Goal: Task Accomplishment & Management: Manage account settings

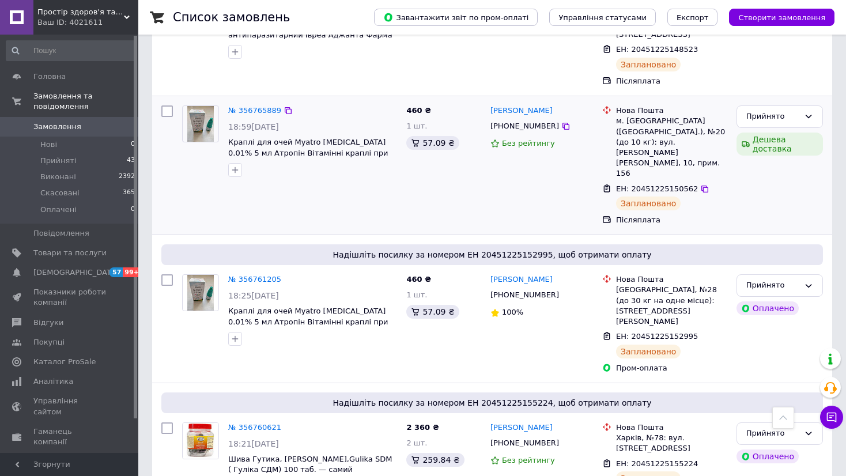
scroll to position [1537, 0]
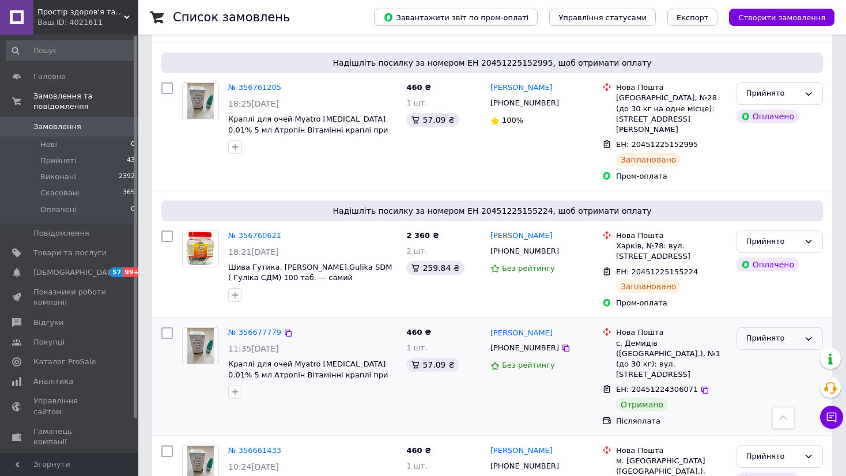
drag, startPoint x: 779, startPoint y: 208, endPoint x: 776, endPoint y: 218, distance: 10.2
click at [778, 333] on div "Прийнято" at bounding box center [773, 339] width 53 height 12
click at [768, 352] on li "Виконано" at bounding box center [779, 362] width 85 height 21
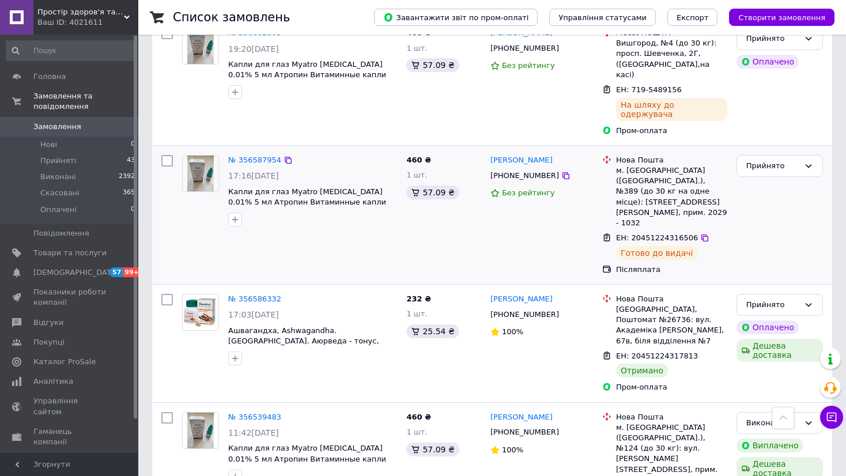
scroll to position [2882, 0]
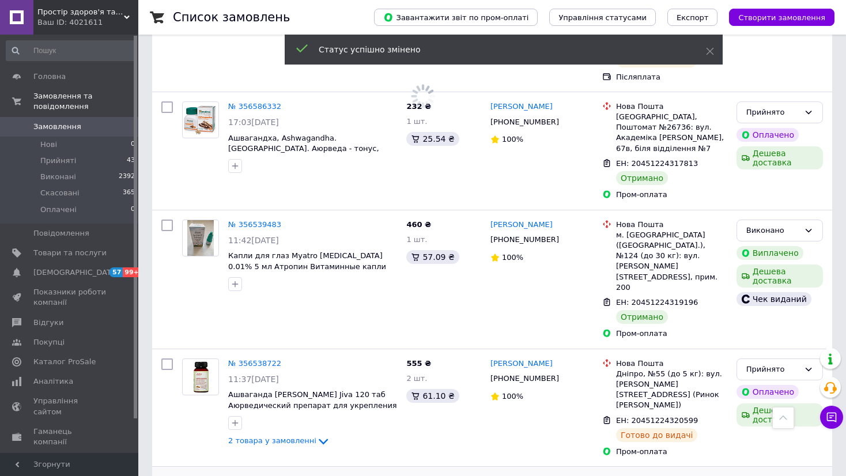
scroll to position [3074, 0]
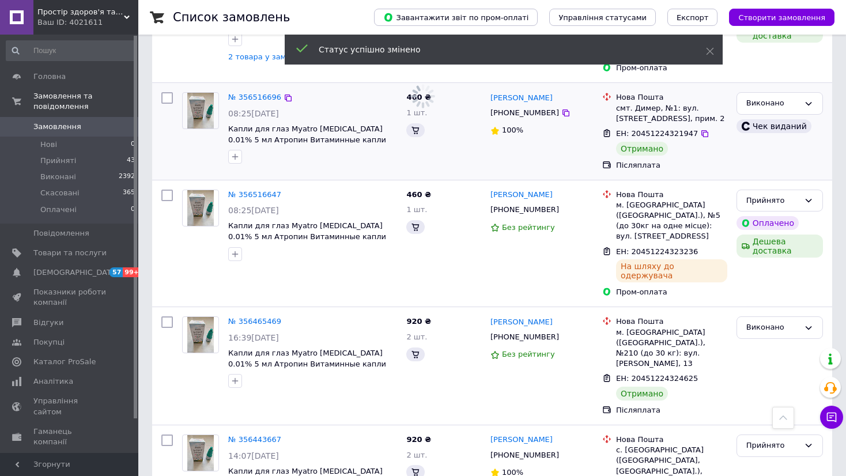
drag, startPoint x: 772, startPoint y: 216, endPoint x: 770, endPoint y: 227, distance: 10.6
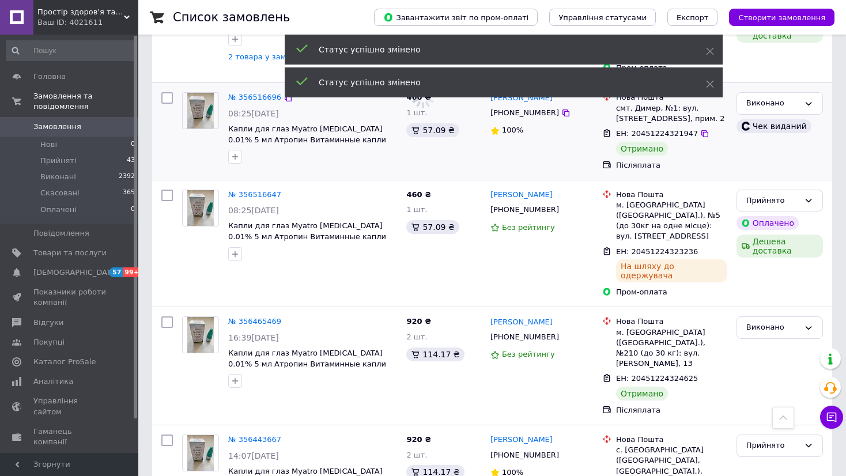
scroll to position [3459, 0]
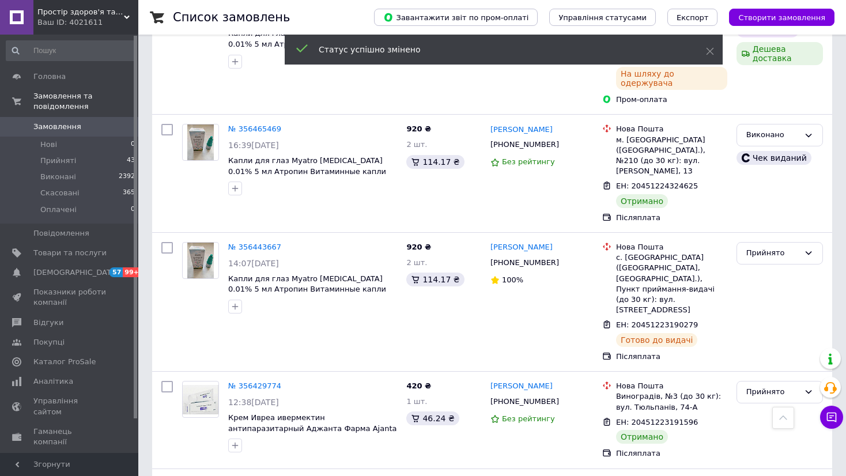
drag, startPoint x: 748, startPoint y: 345, endPoint x: 754, endPoint y: 348, distance: 6.4
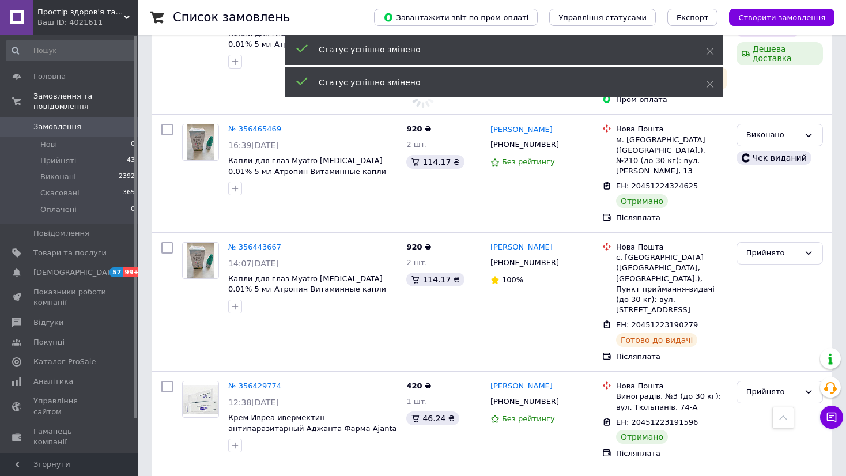
scroll to position [3651, 0]
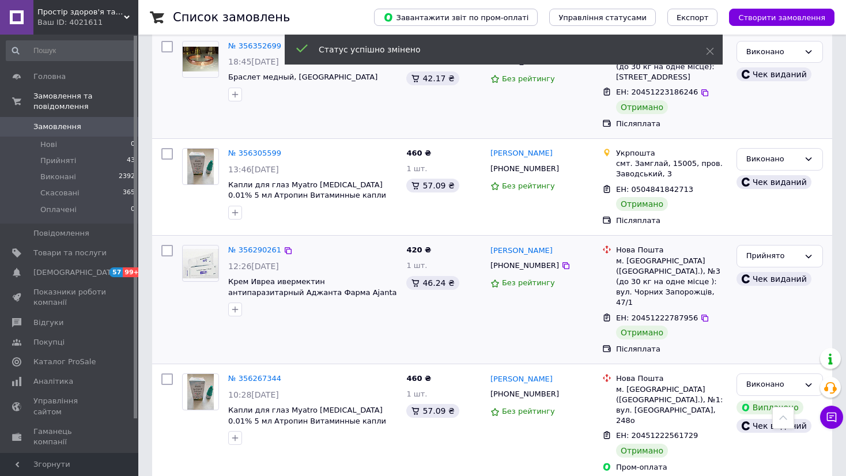
scroll to position [4227, 0]
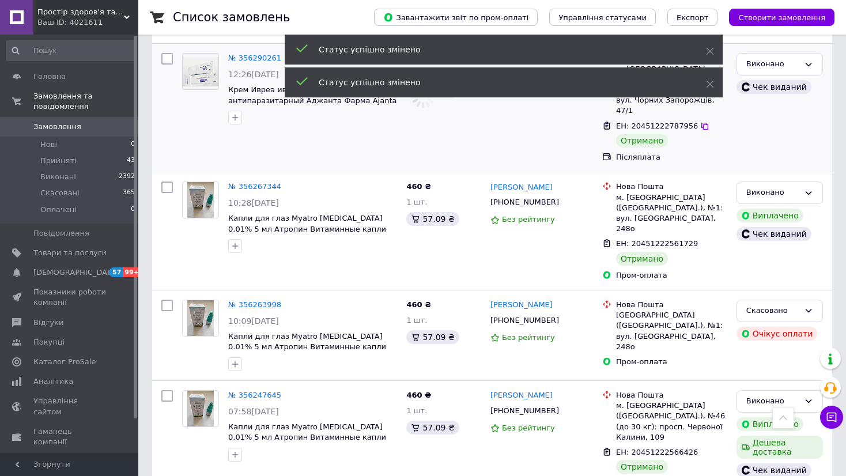
scroll to position [4419, 0]
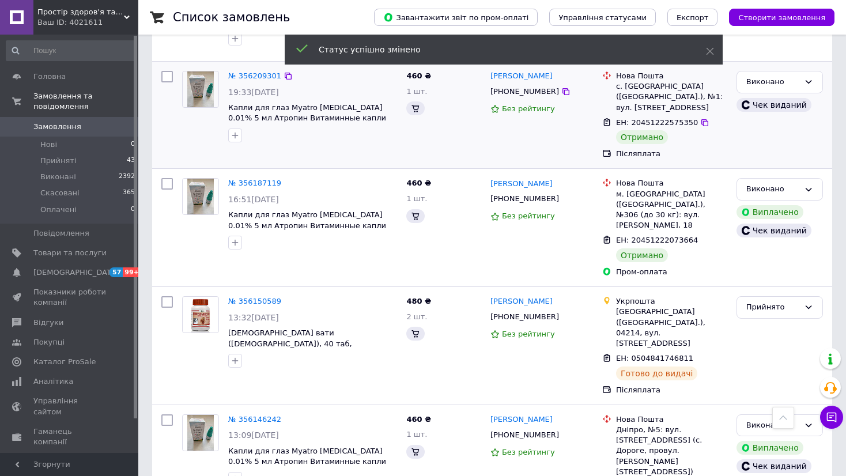
drag, startPoint x: 762, startPoint y: 394, endPoint x: 758, endPoint y: 386, distance: 9.0
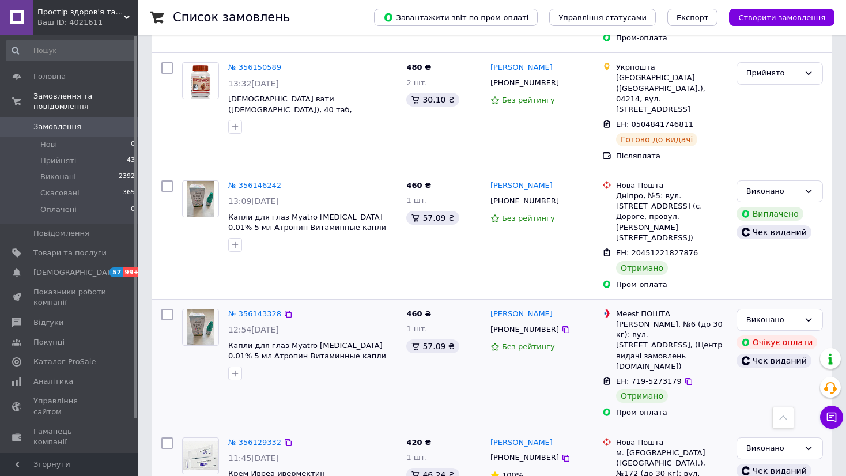
scroll to position [5188, 0]
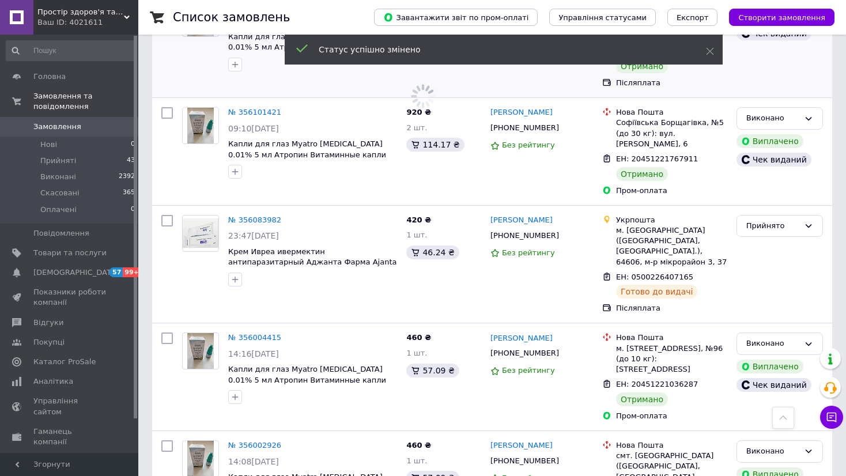
scroll to position [5765, 0]
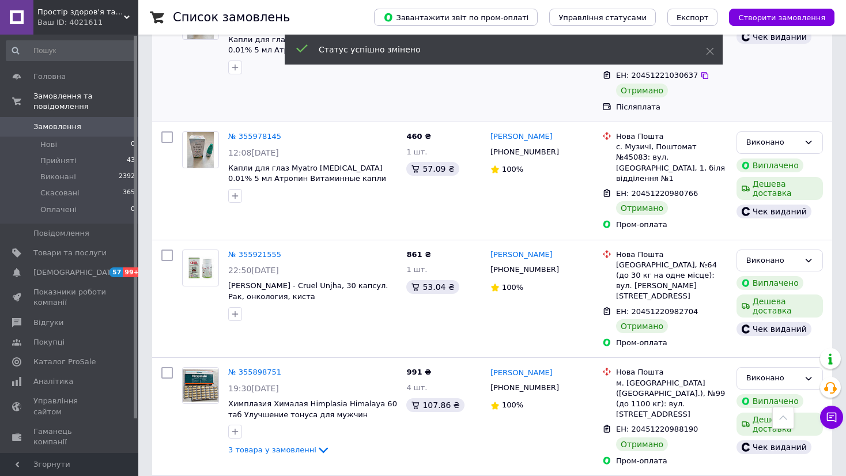
scroll to position [6341, 0]
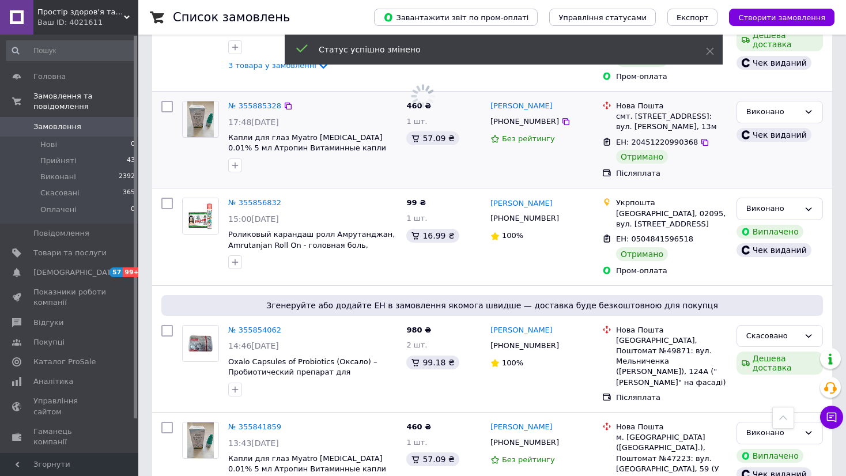
scroll to position [6725, 0]
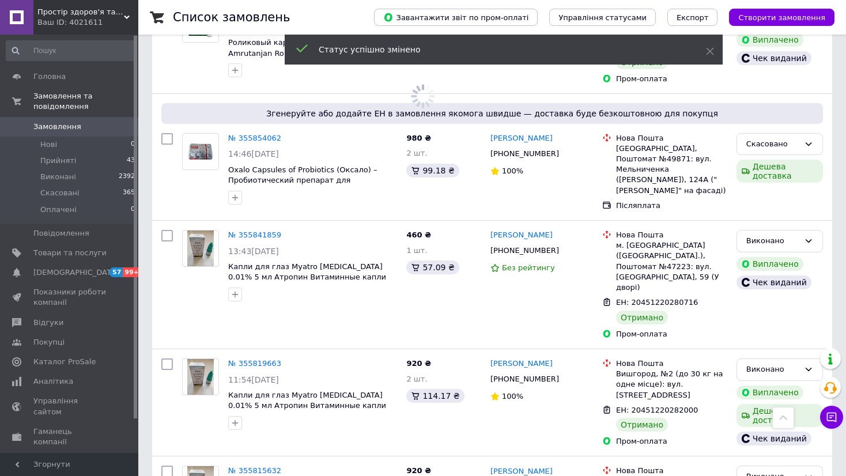
drag, startPoint x: 756, startPoint y: 393, endPoint x: 673, endPoint y: 365, distance: 87.3
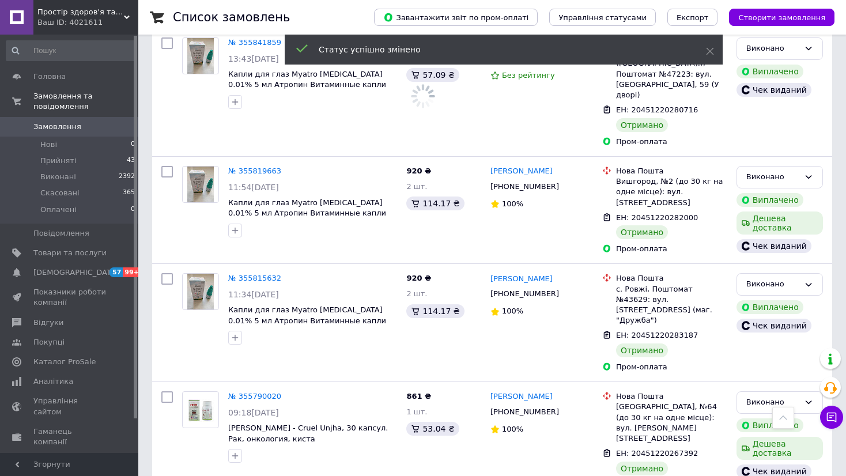
scroll to position [7110, 0]
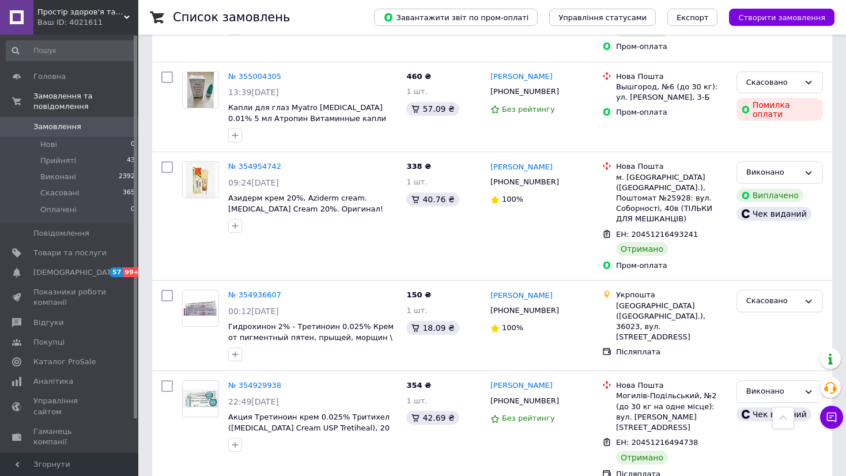
scroll to position [10362, 0]
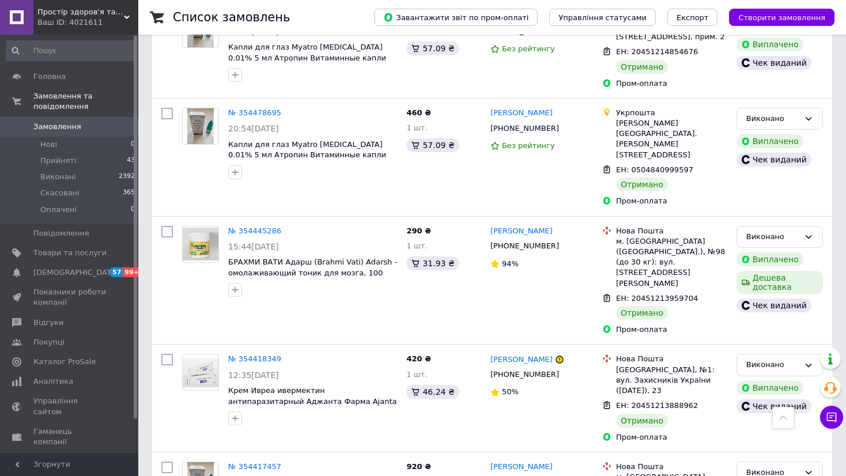
scroll to position [3074, 0]
